Goal: Task Accomplishment & Management: Manage account settings

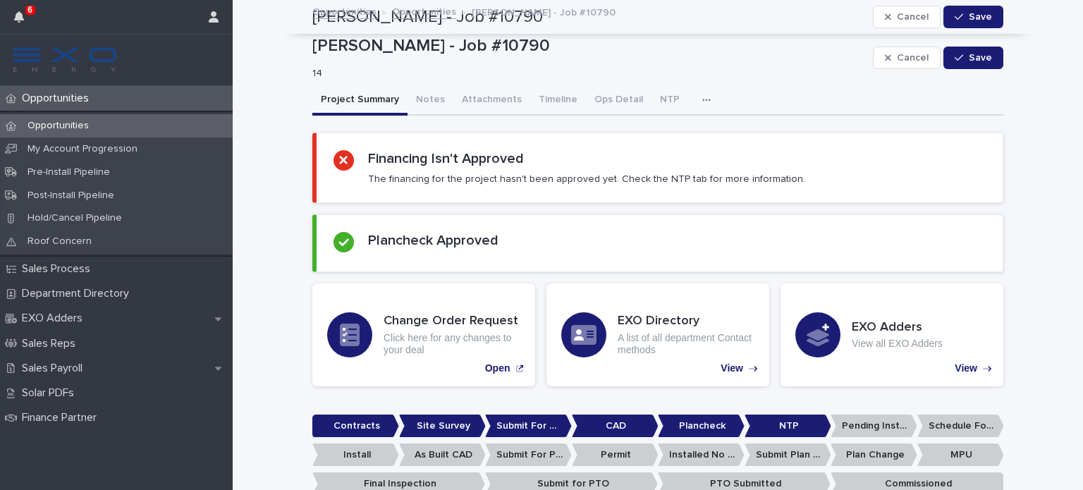
scroll to position [602, 0]
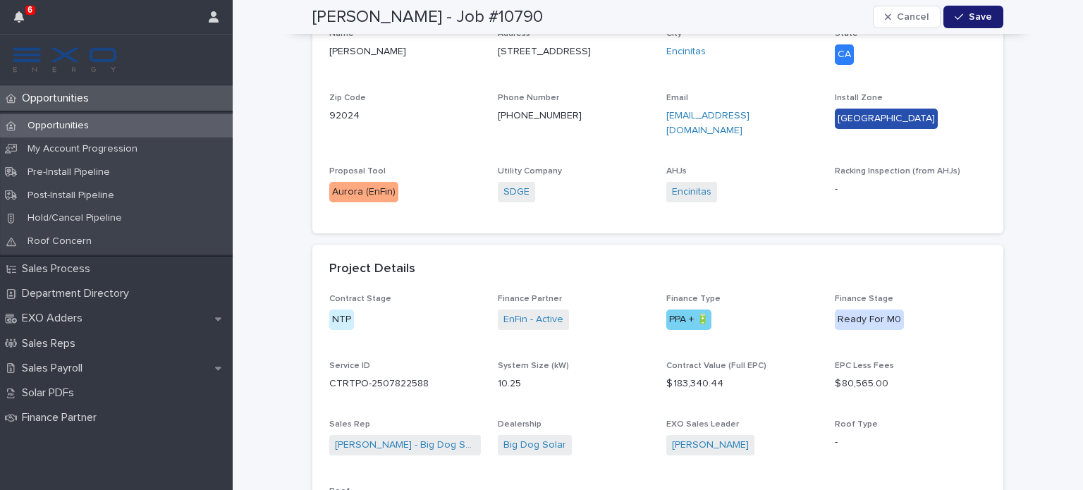
click at [69, 86] on div "Opportunities" at bounding box center [116, 98] width 233 height 25
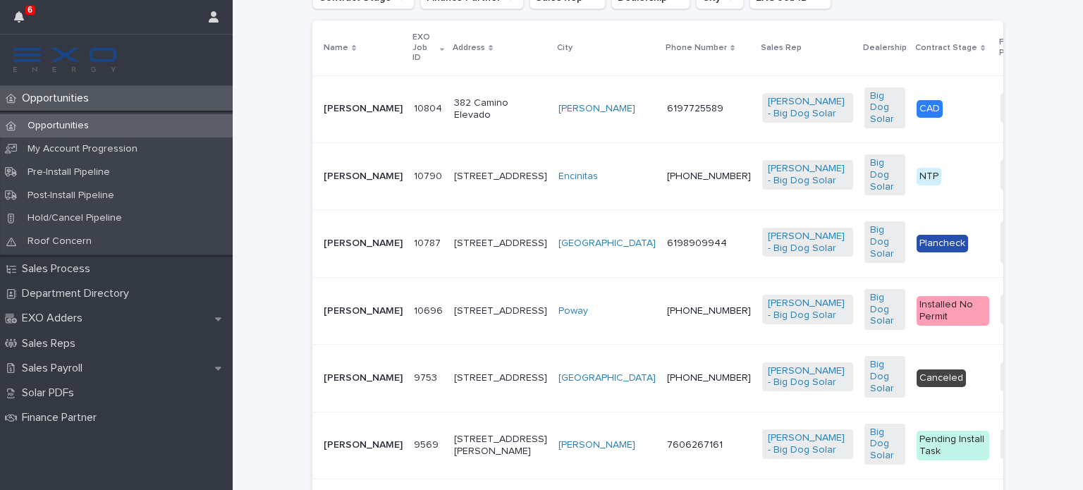
scroll to position [365, 0]
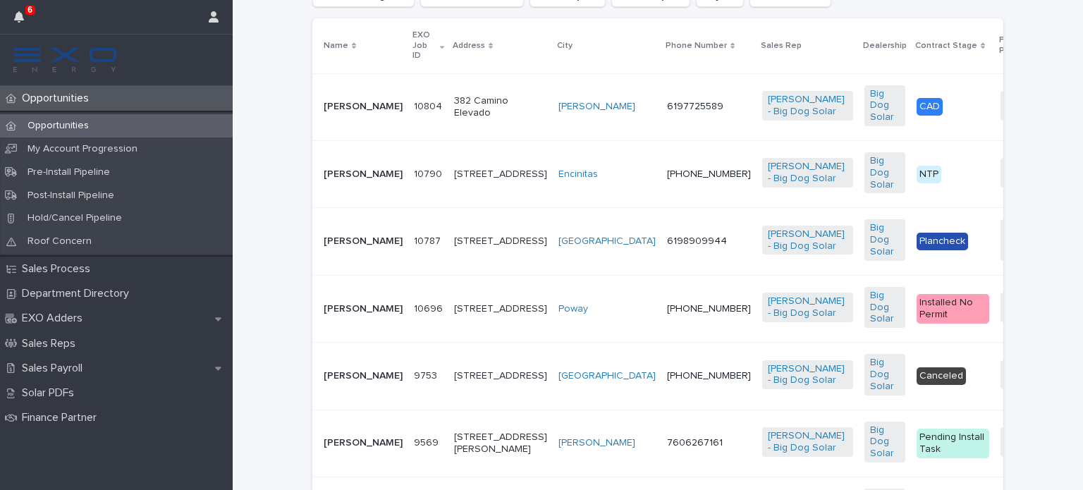
click at [330, 181] on p "[PERSON_NAME]" at bounding box center [363, 175] width 79 height 12
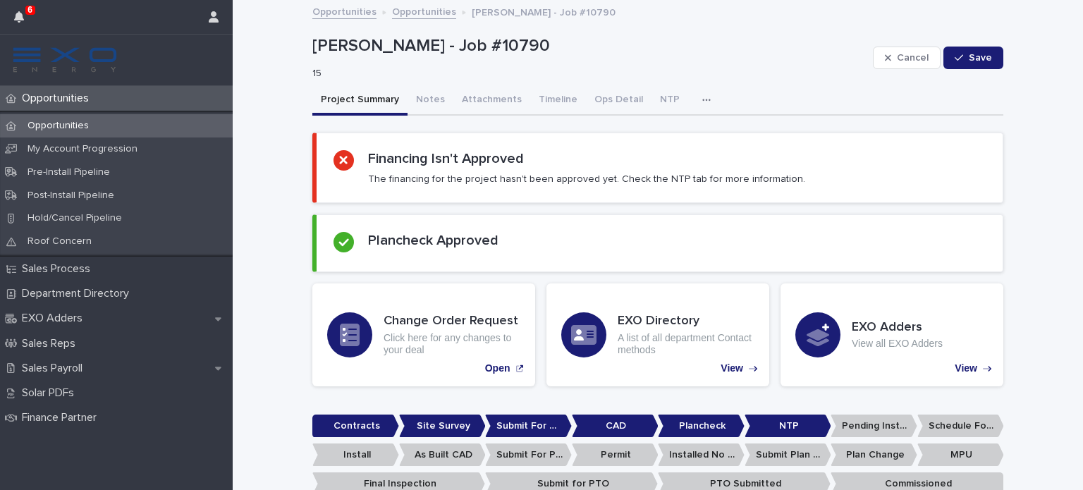
click at [418, 97] on button "Notes" at bounding box center [431, 101] width 46 height 30
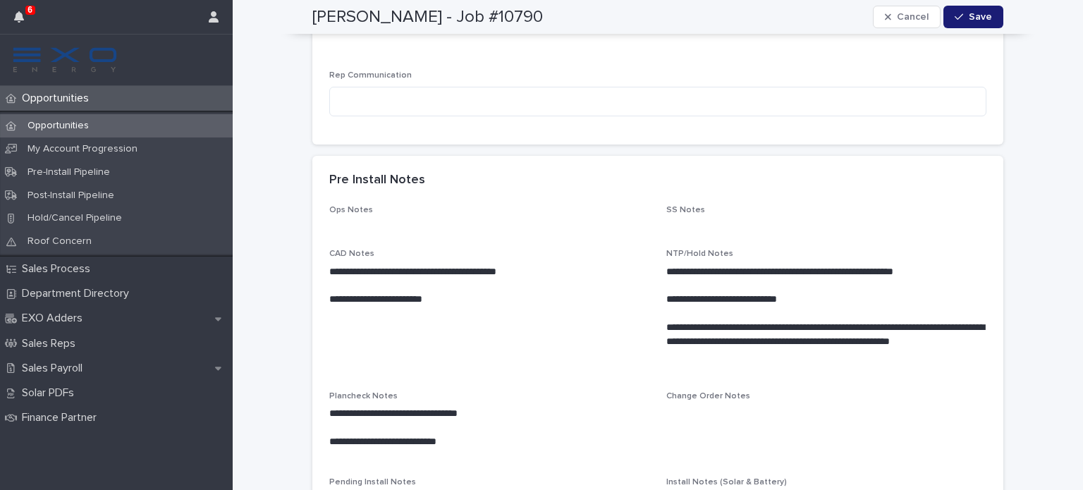
scroll to position [42, 0]
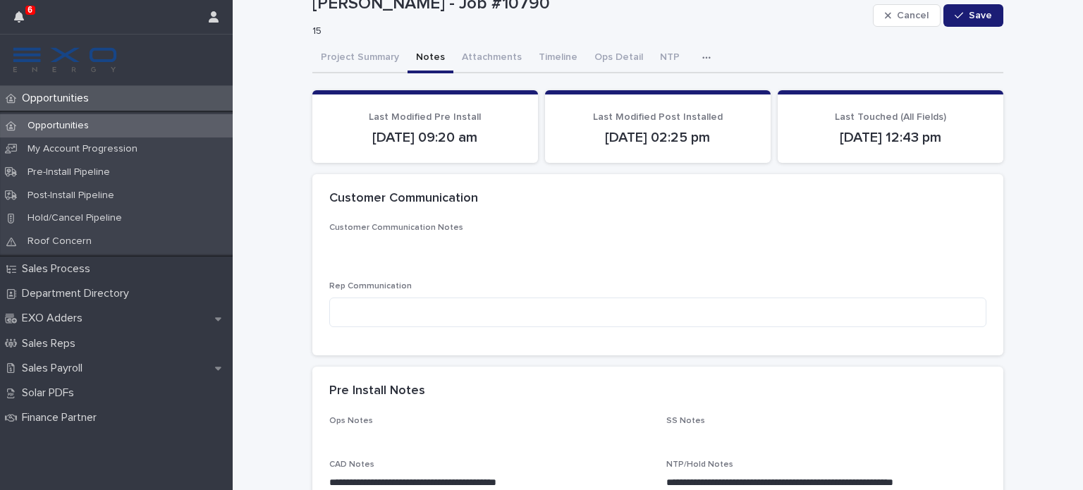
click at [68, 88] on div "Opportunities" at bounding box center [116, 98] width 233 height 25
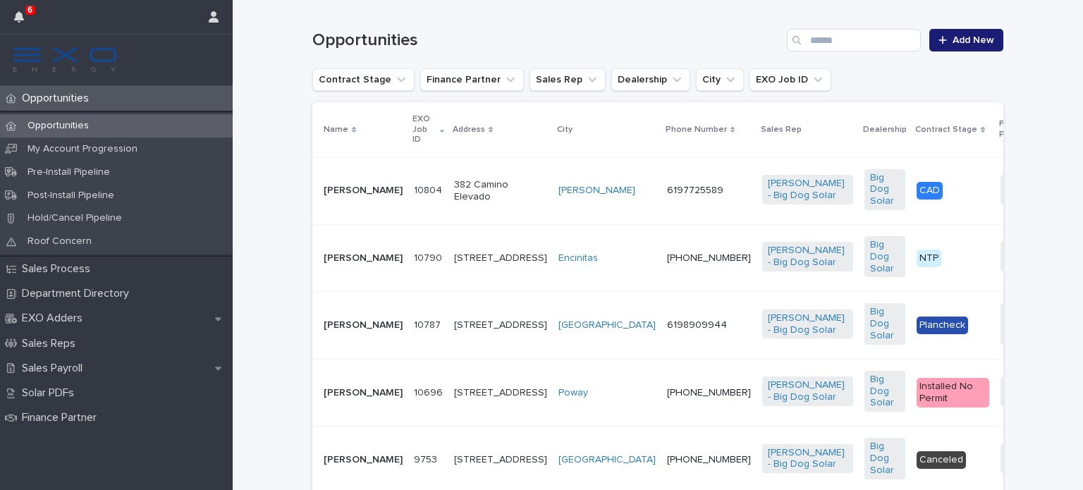
scroll to position [305, 0]
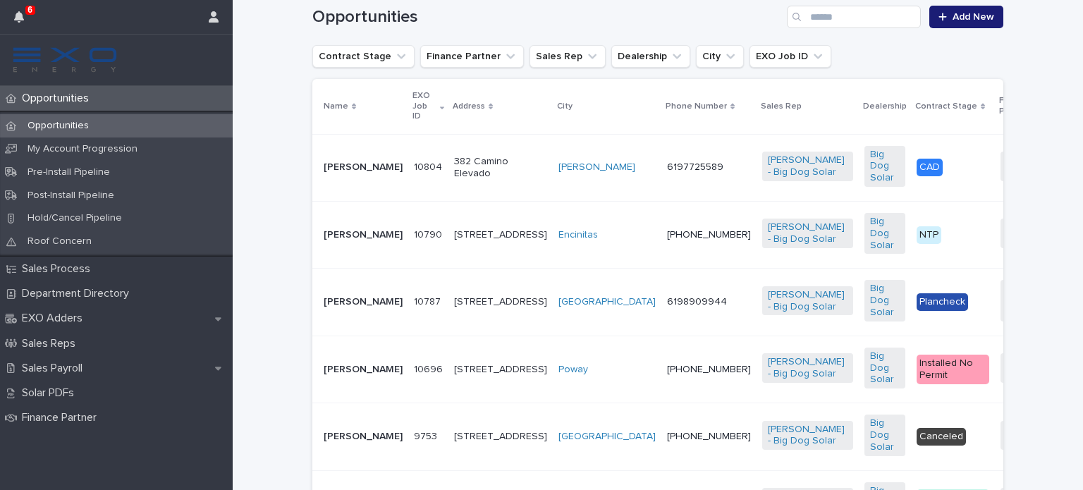
click at [330, 308] on p "[PERSON_NAME]" at bounding box center [363, 302] width 79 height 12
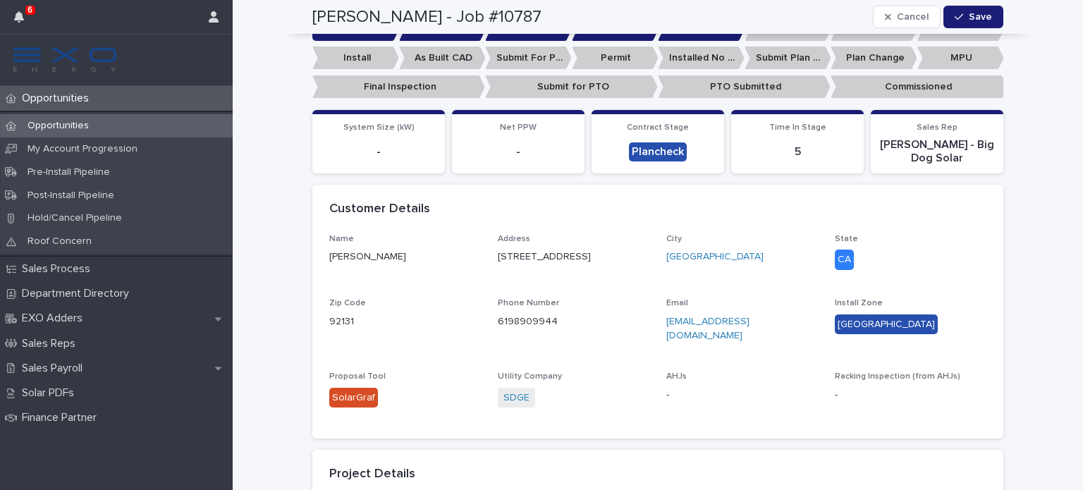
scroll to position [214, 0]
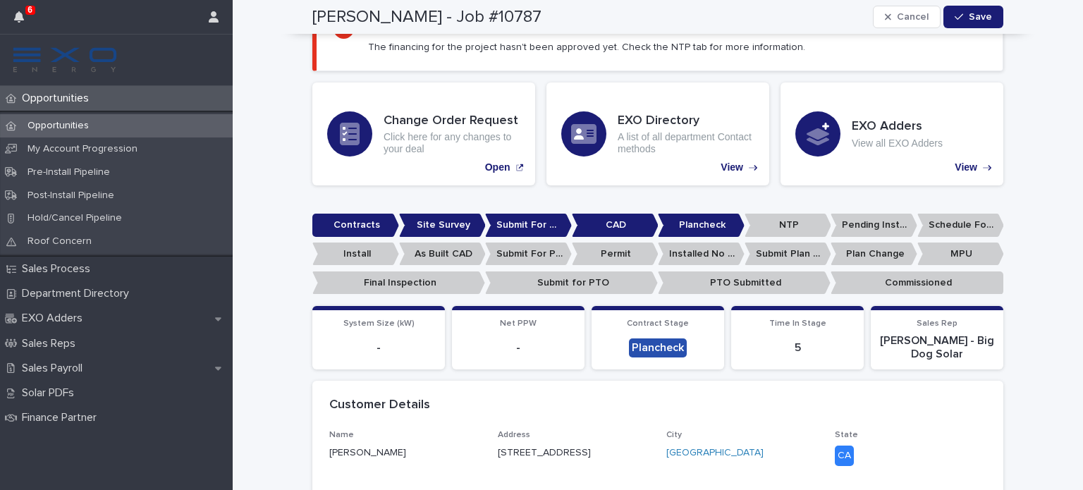
click at [79, 103] on p "Opportunities" at bounding box center [58, 98] width 84 height 13
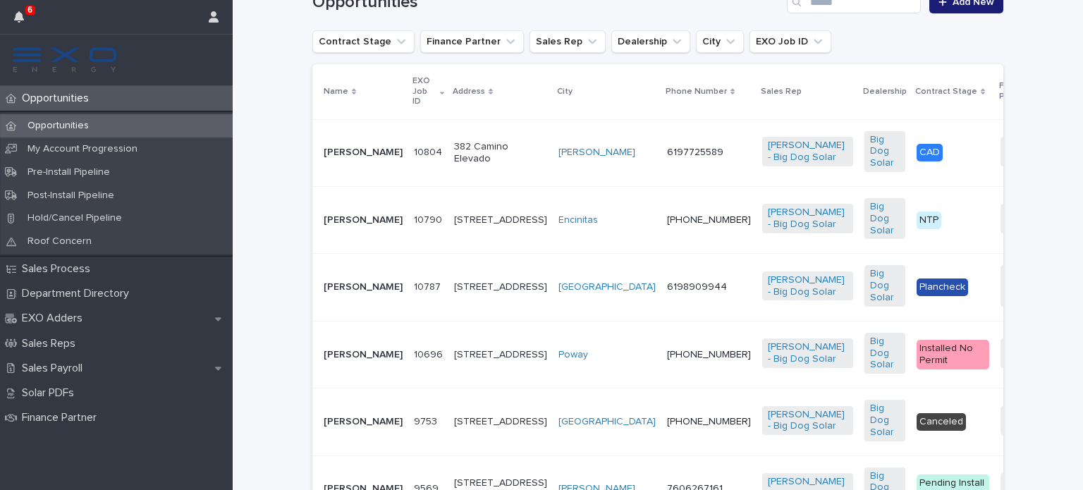
scroll to position [314, 0]
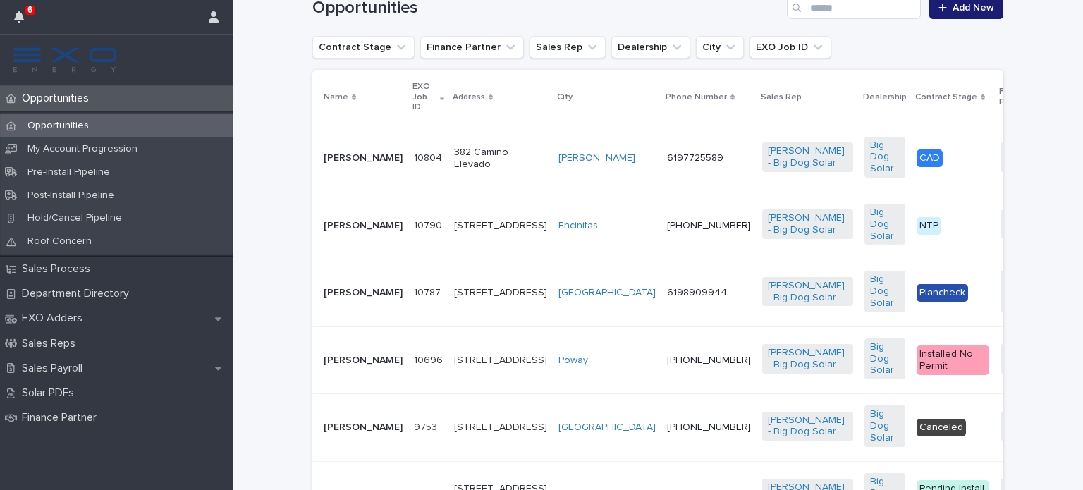
click at [346, 154] on p "[PERSON_NAME]" at bounding box center [363, 158] width 79 height 12
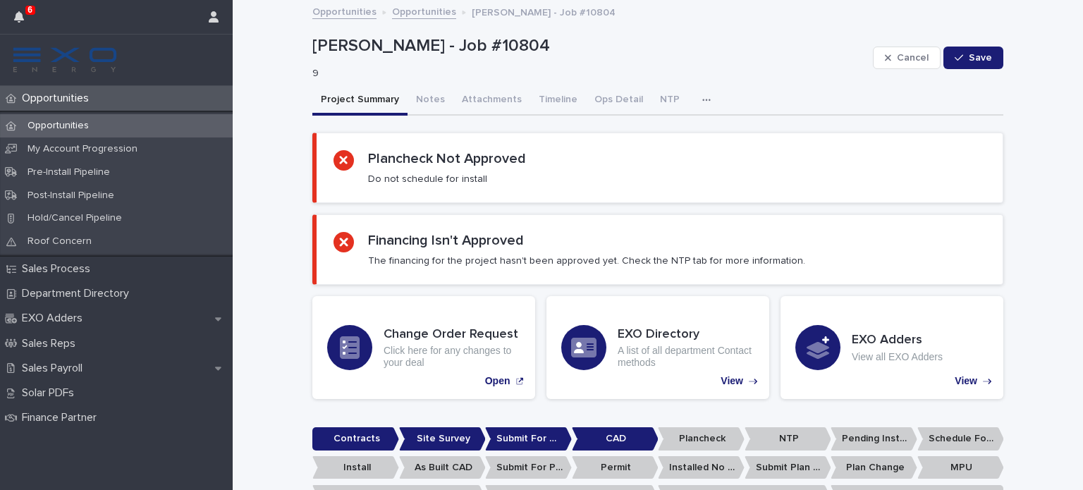
click at [418, 99] on button "Notes" at bounding box center [431, 101] width 46 height 30
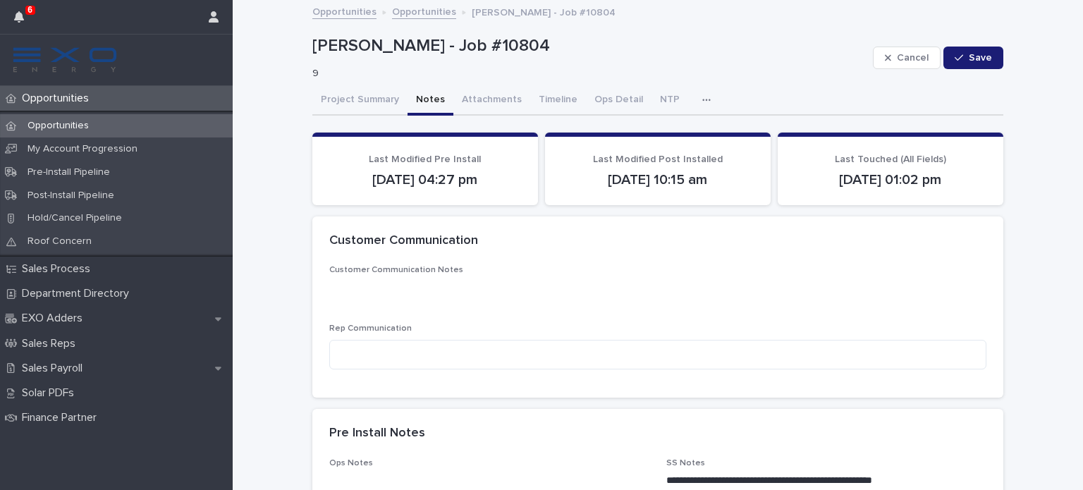
click at [367, 98] on button "Project Summary" at bounding box center [359, 101] width 95 height 30
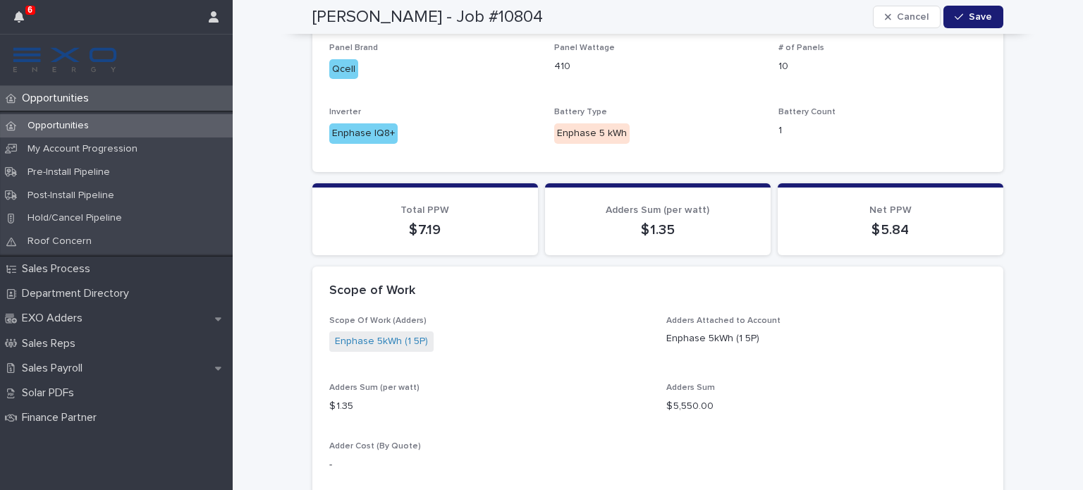
scroll to position [1192, 0]
